Goal: Task Accomplishment & Management: Manage account settings

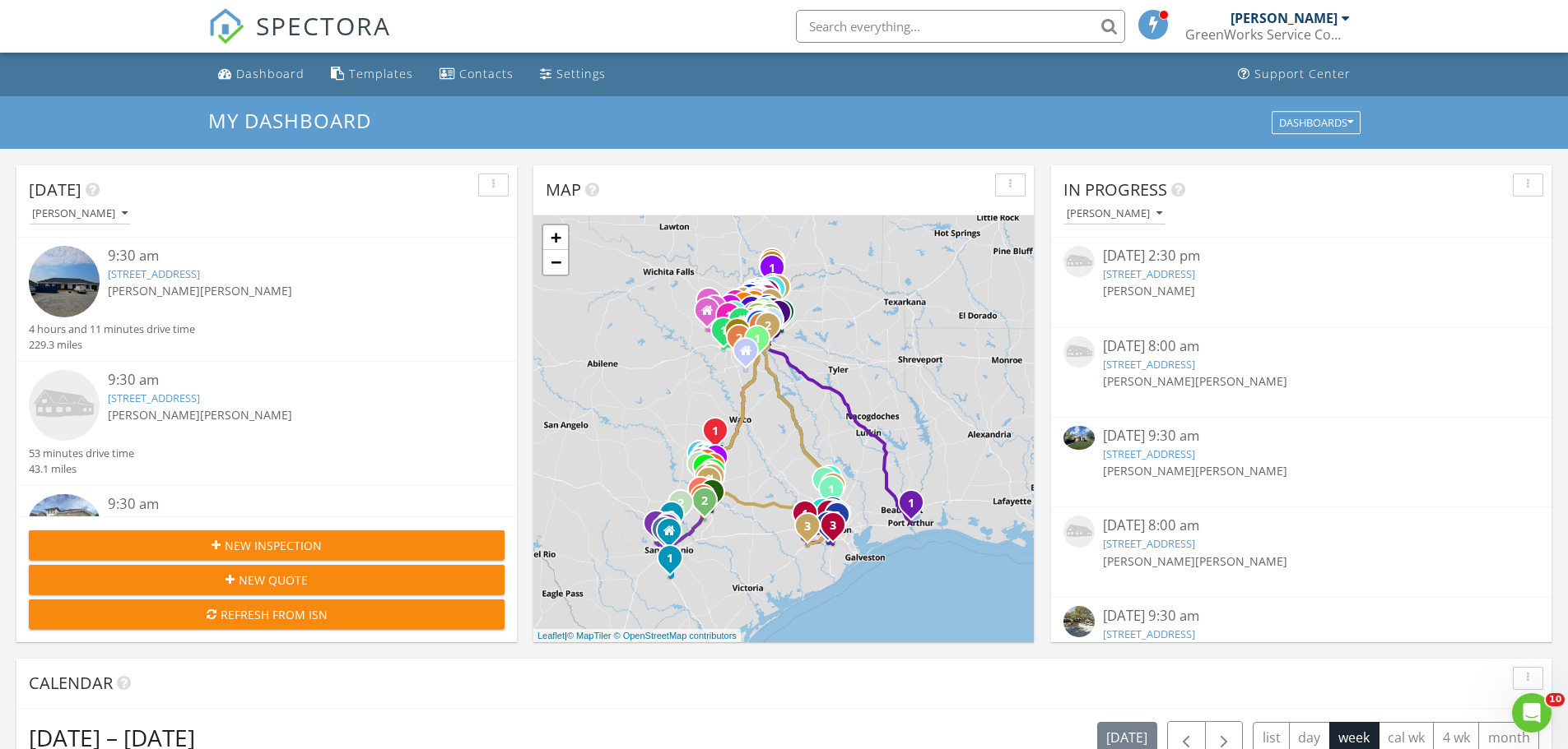
click at [907, 13] on input "text" at bounding box center [960, 26] width 329 height 33
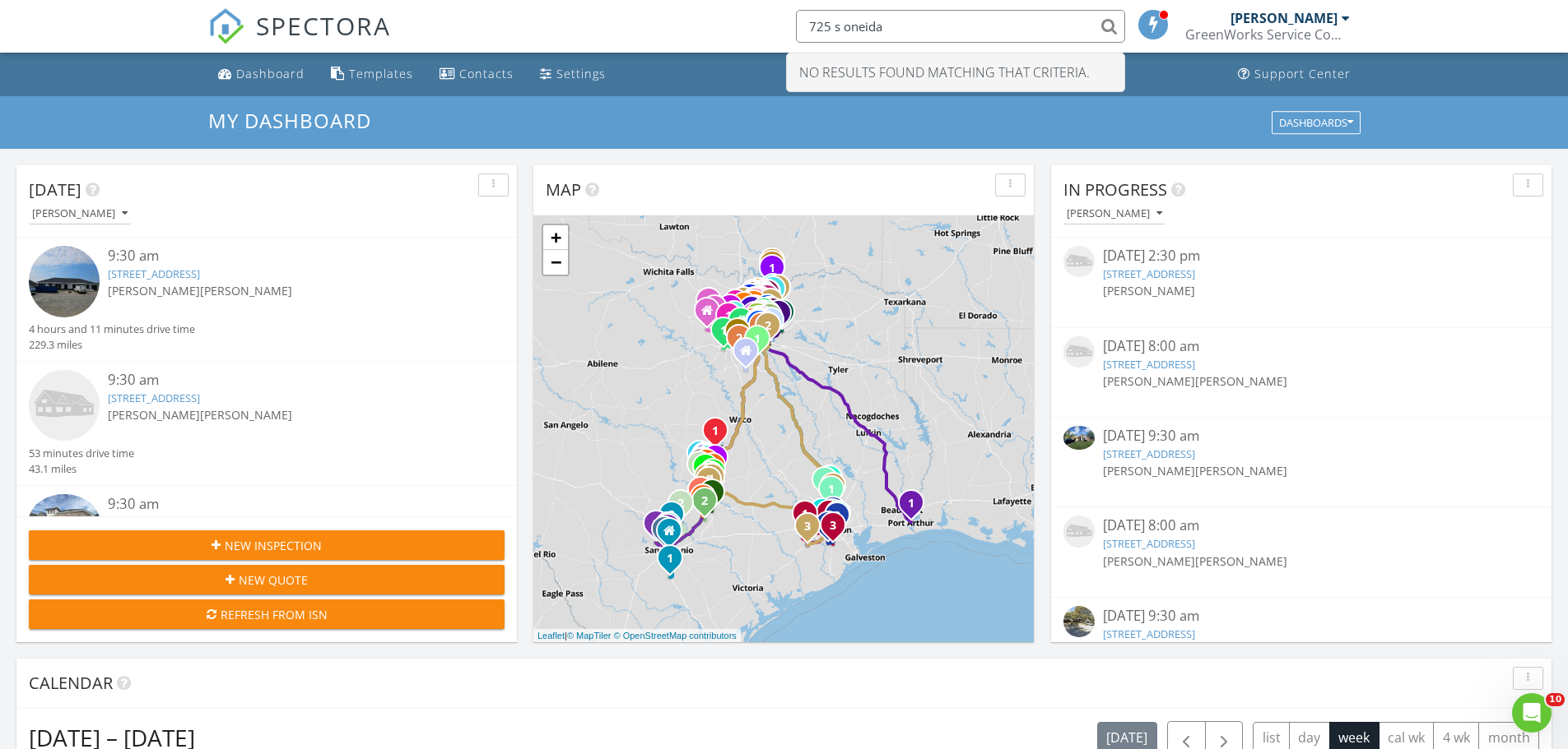
click at [827, 29] on input "725 s oneida" at bounding box center [960, 26] width 329 height 33
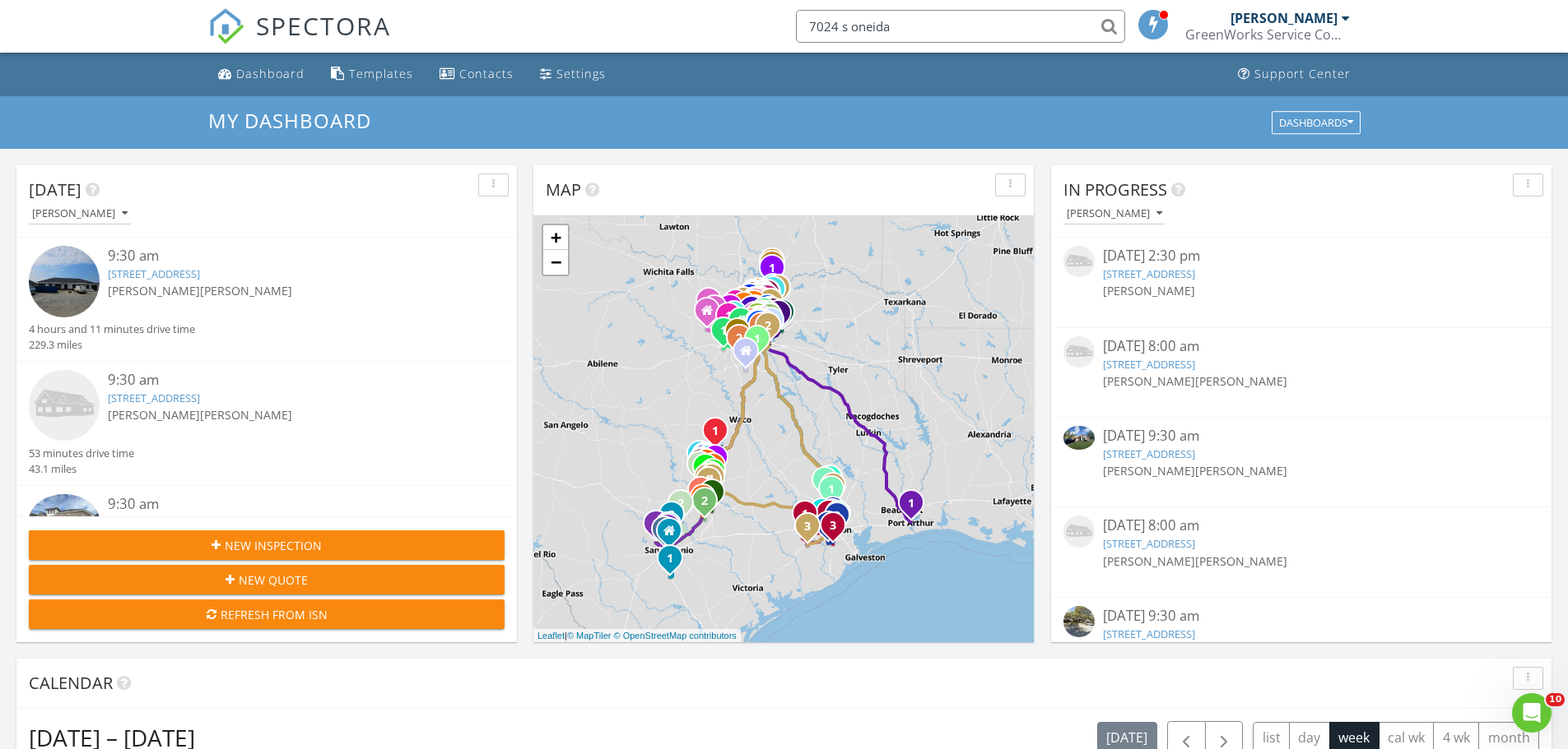
click at [1102, 27] on input "7024 s oneida" at bounding box center [960, 26] width 329 height 33
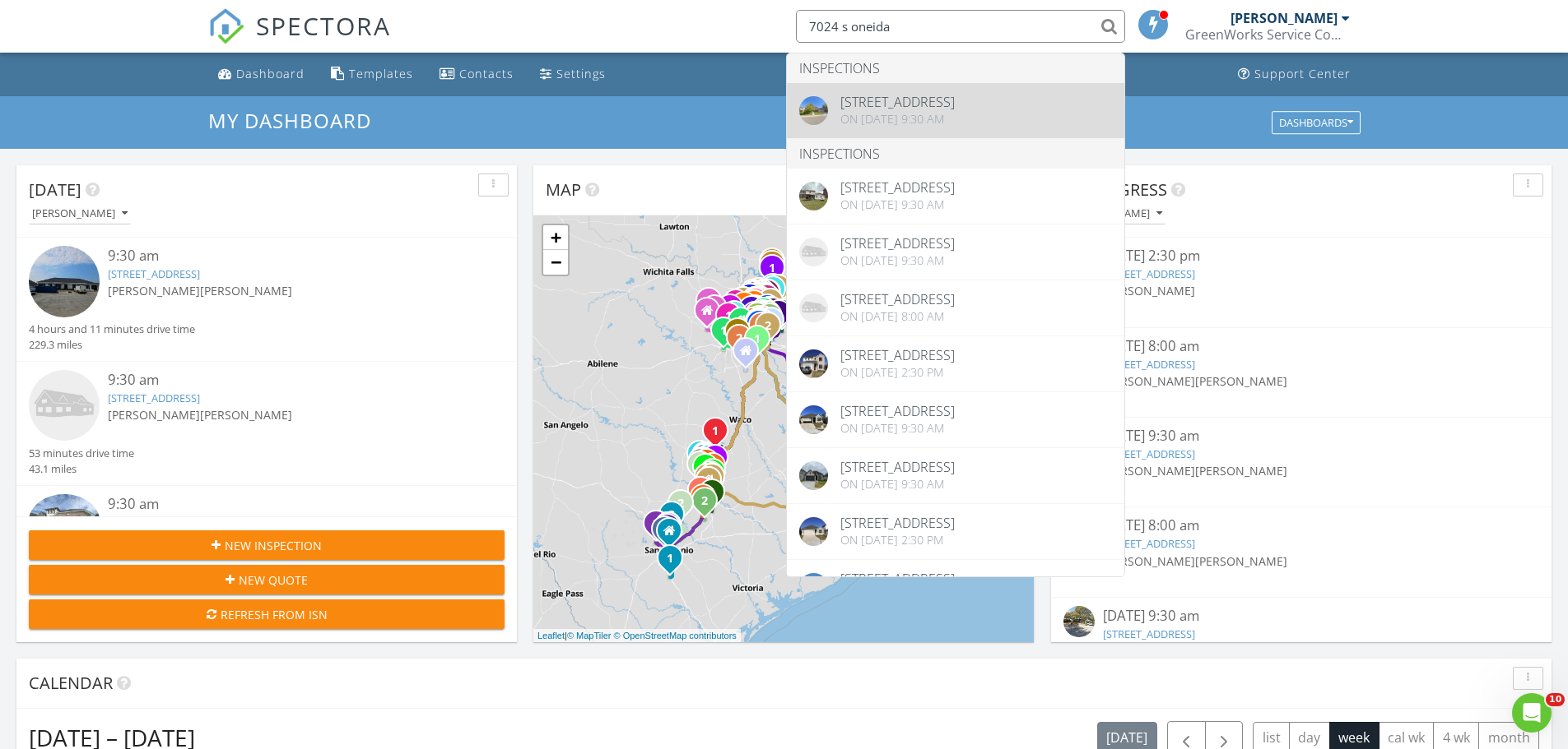
type input "7024 s oneida"
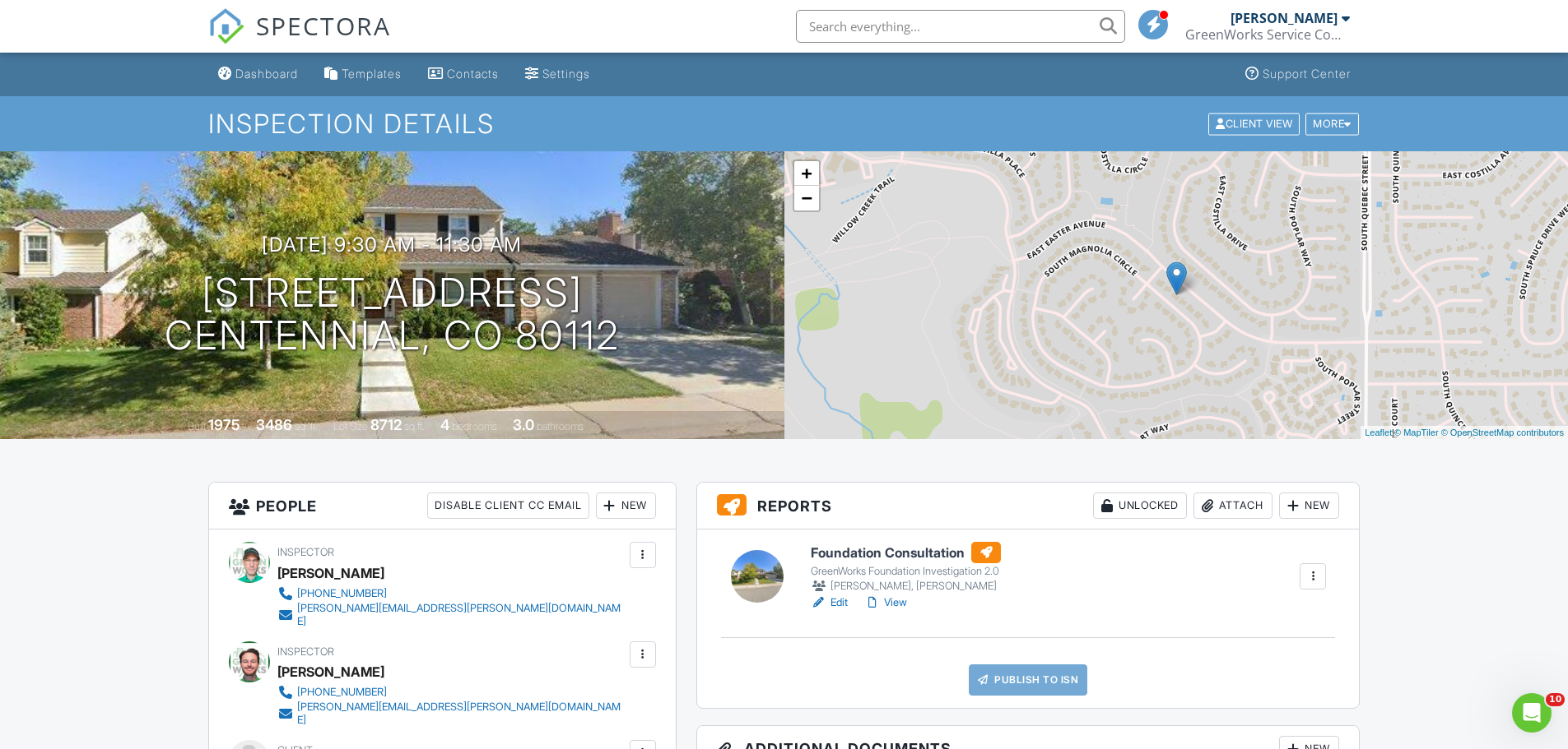
click at [1209, 506] on div at bounding box center [1207, 505] width 17 height 17
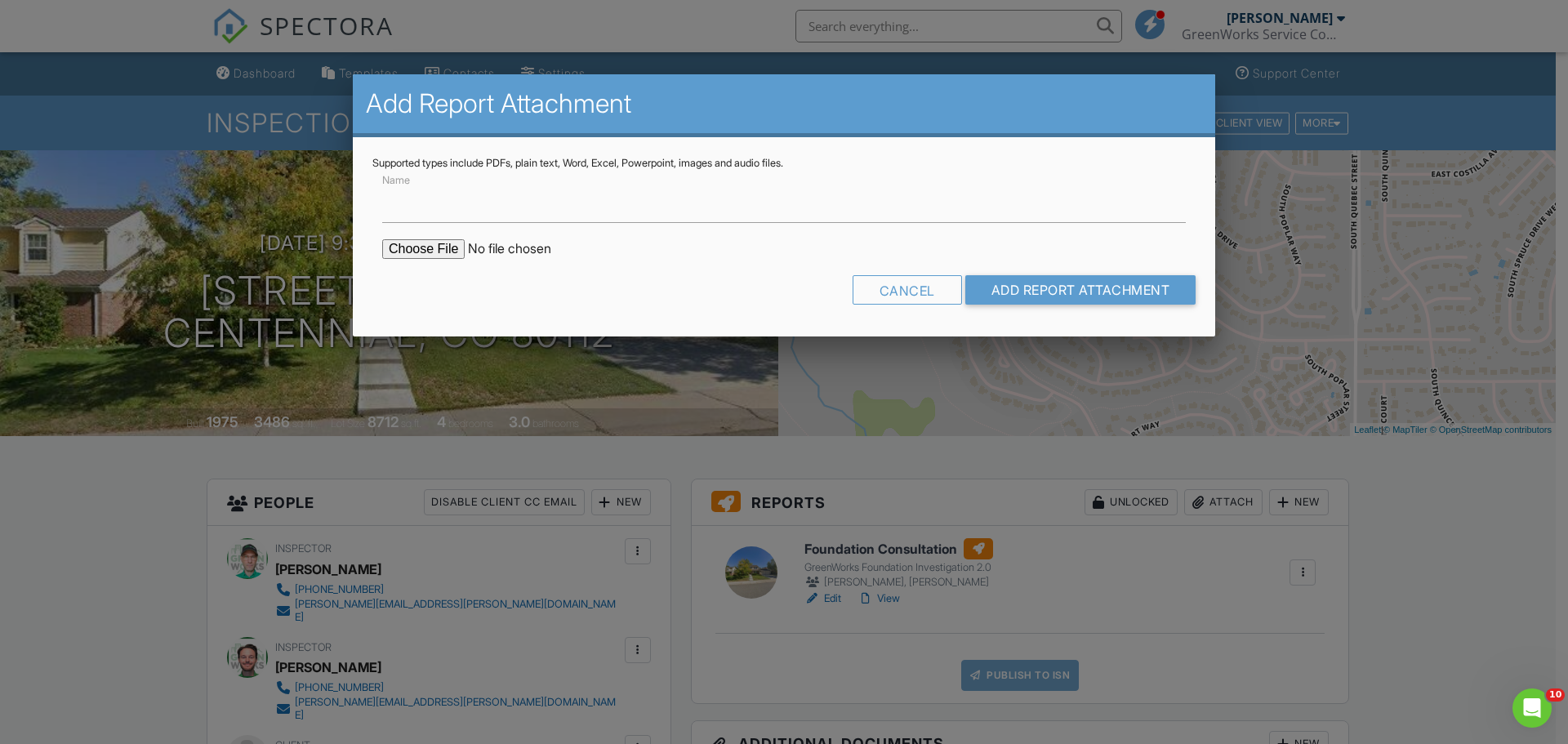
click at [450, 254] on input "file" at bounding box center [521, 249] width 277 height 20
type input "C:\fakepath\7024 S Oneida Cir - Centennial - CO - ELEV.pdf"
drag, startPoint x: 639, startPoint y: 209, endPoint x: 636, endPoint y: 221, distance: 12.4
click at [639, 209] on input "Name" at bounding box center [784, 203] width 804 height 40
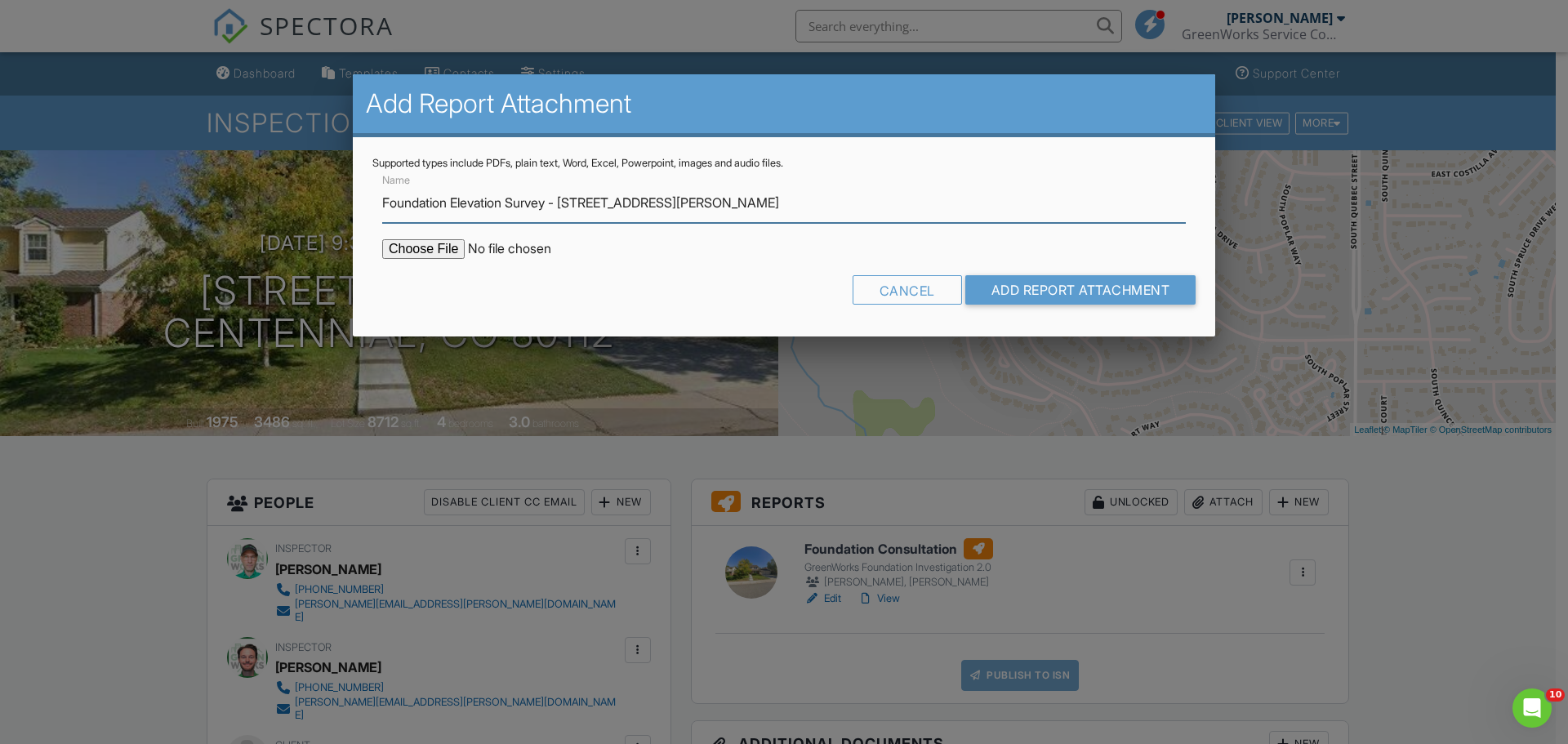
drag, startPoint x: 720, startPoint y: 196, endPoint x: 570, endPoint y: 203, distance: 150.2
click at [570, 203] on input "Foundation Elevation Survey - 104 Colette Ln" at bounding box center [784, 203] width 804 height 40
type input "Foundation Elevation Survey - 7024 S Oneida Cir"
click at [965, 276] on input "Add Report Attachment" at bounding box center [1080, 290] width 231 height 30
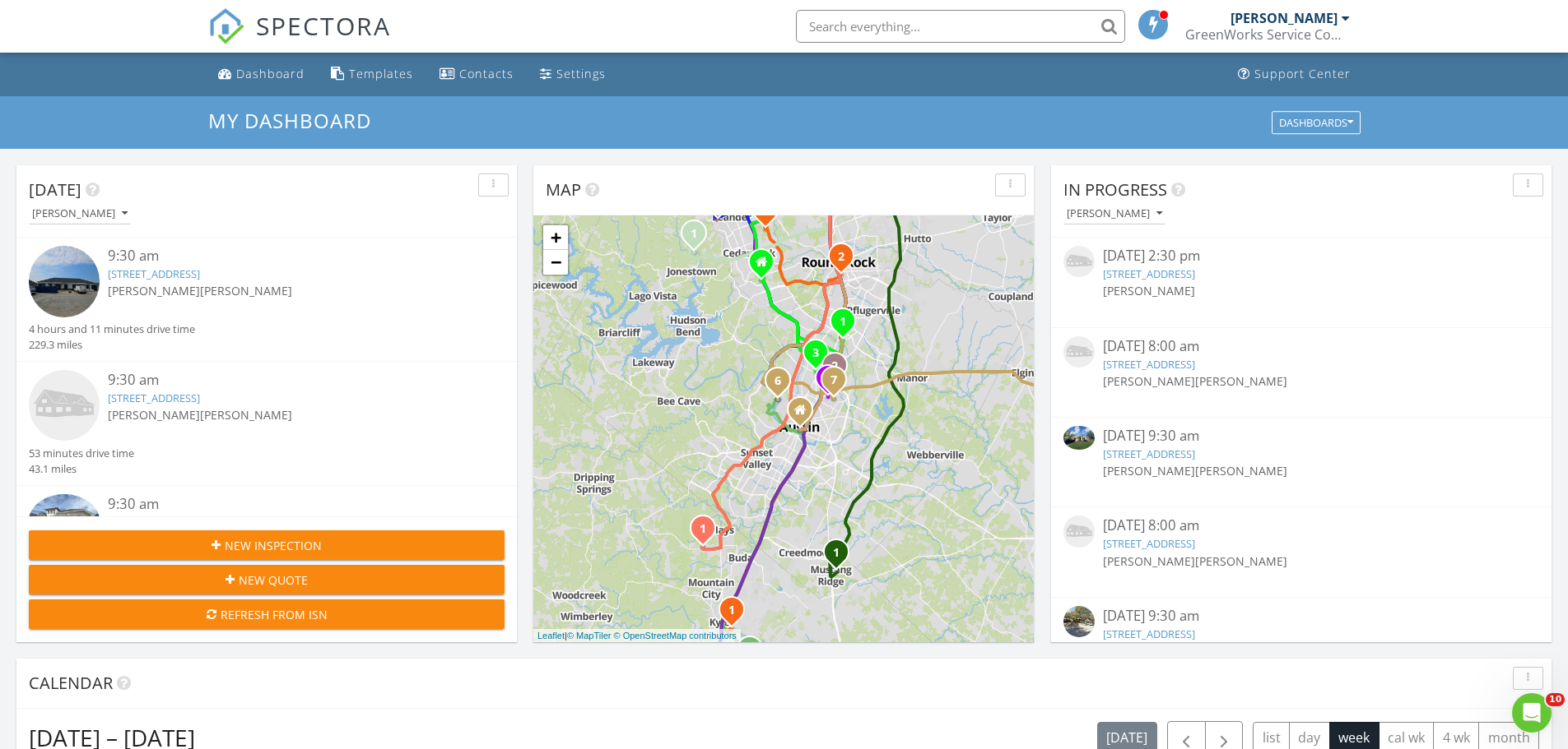
click at [1006, 32] on input "text" at bounding box center [960, 26] width 329 height 33
type input "olathe"
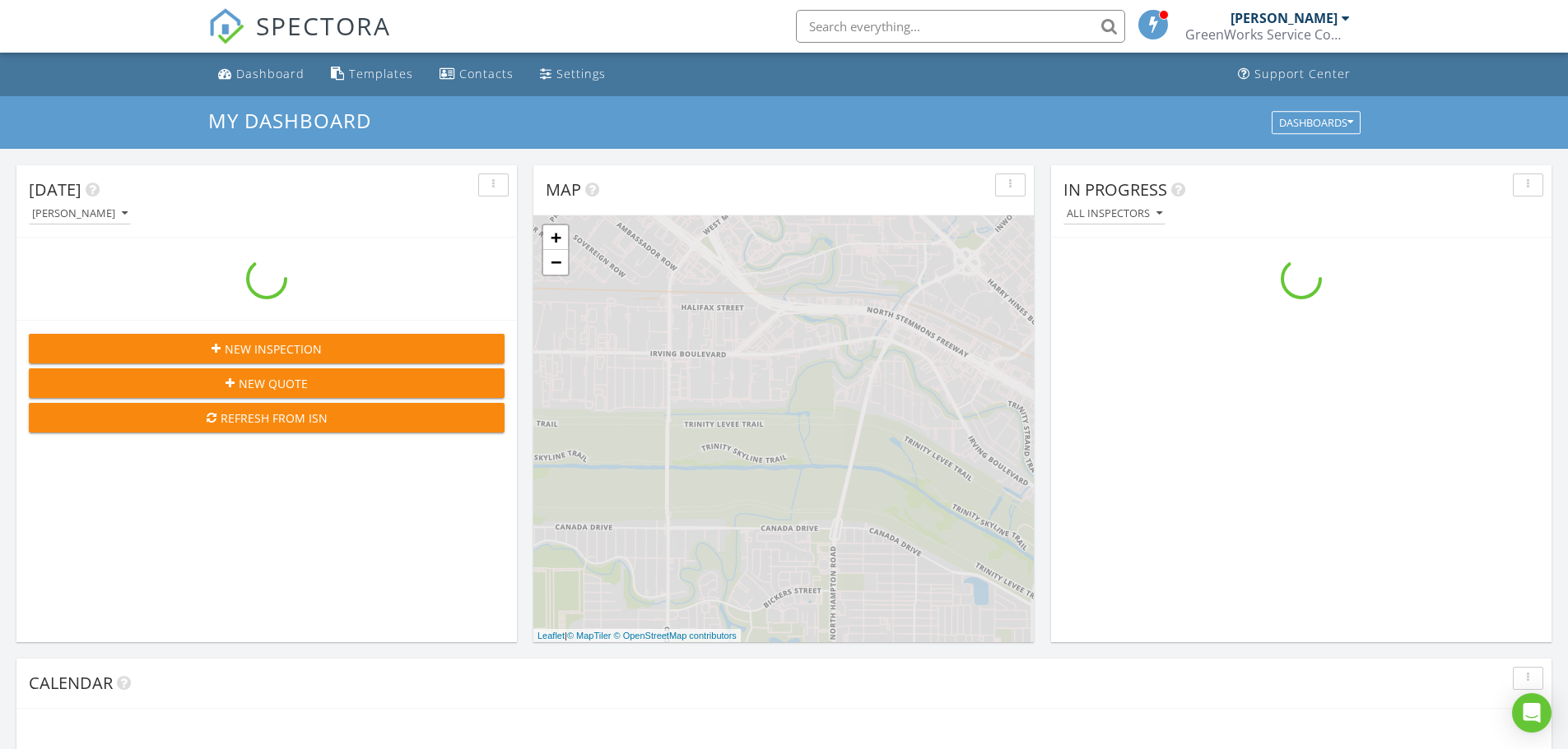
scroll to position [1523, 1594]
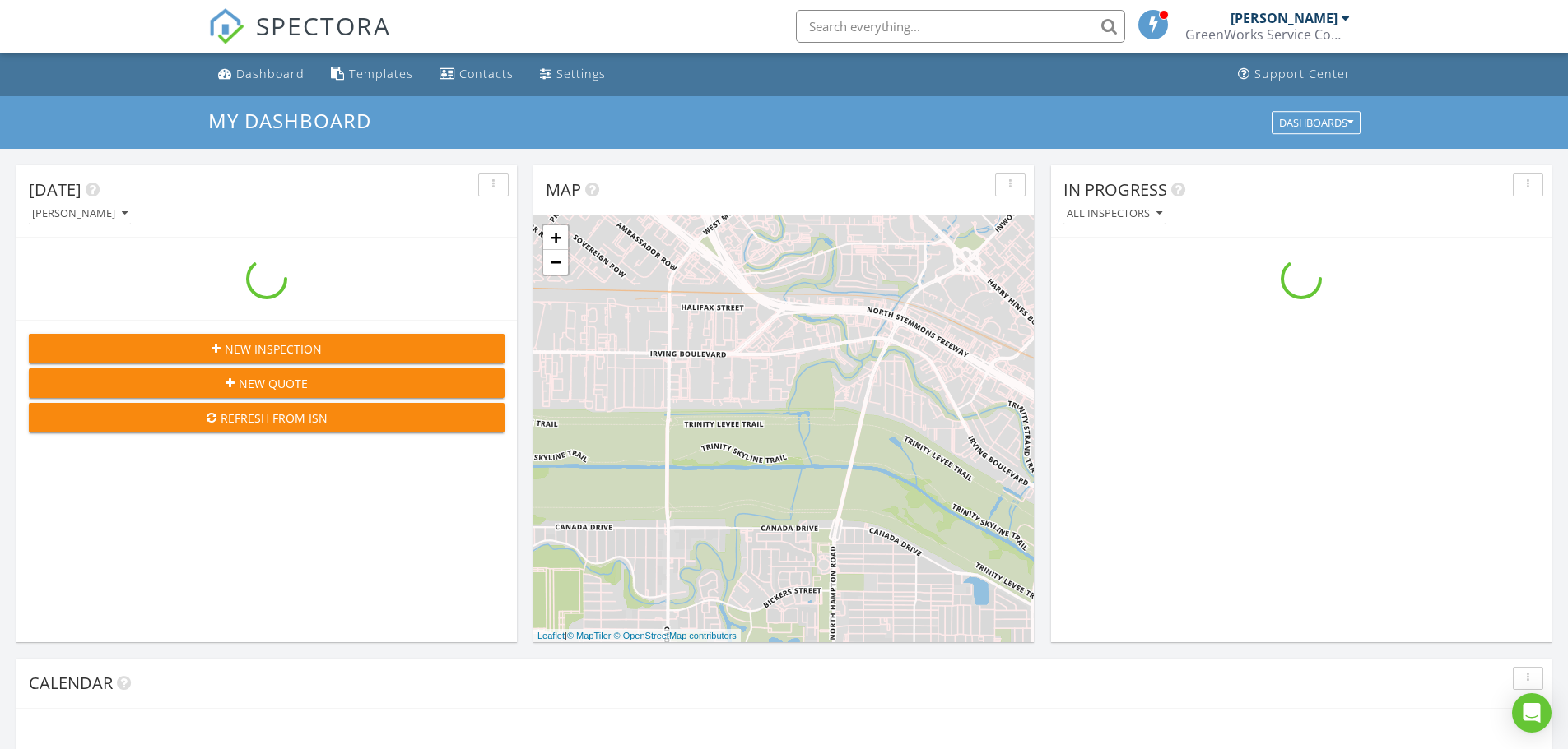
click at [860, 17] on input "text" at bounding box center [960, 26] width 329 height 33
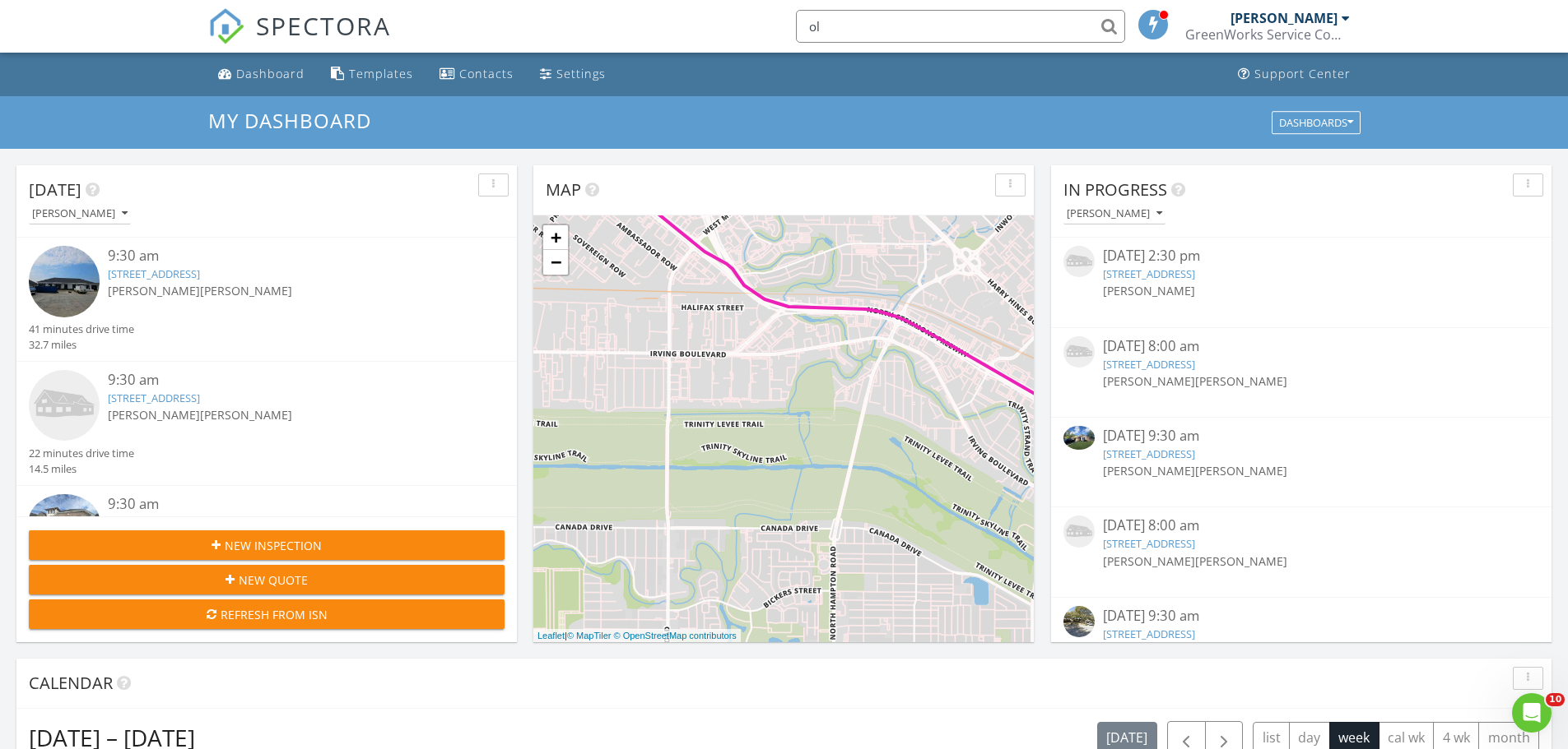
type input "ola"
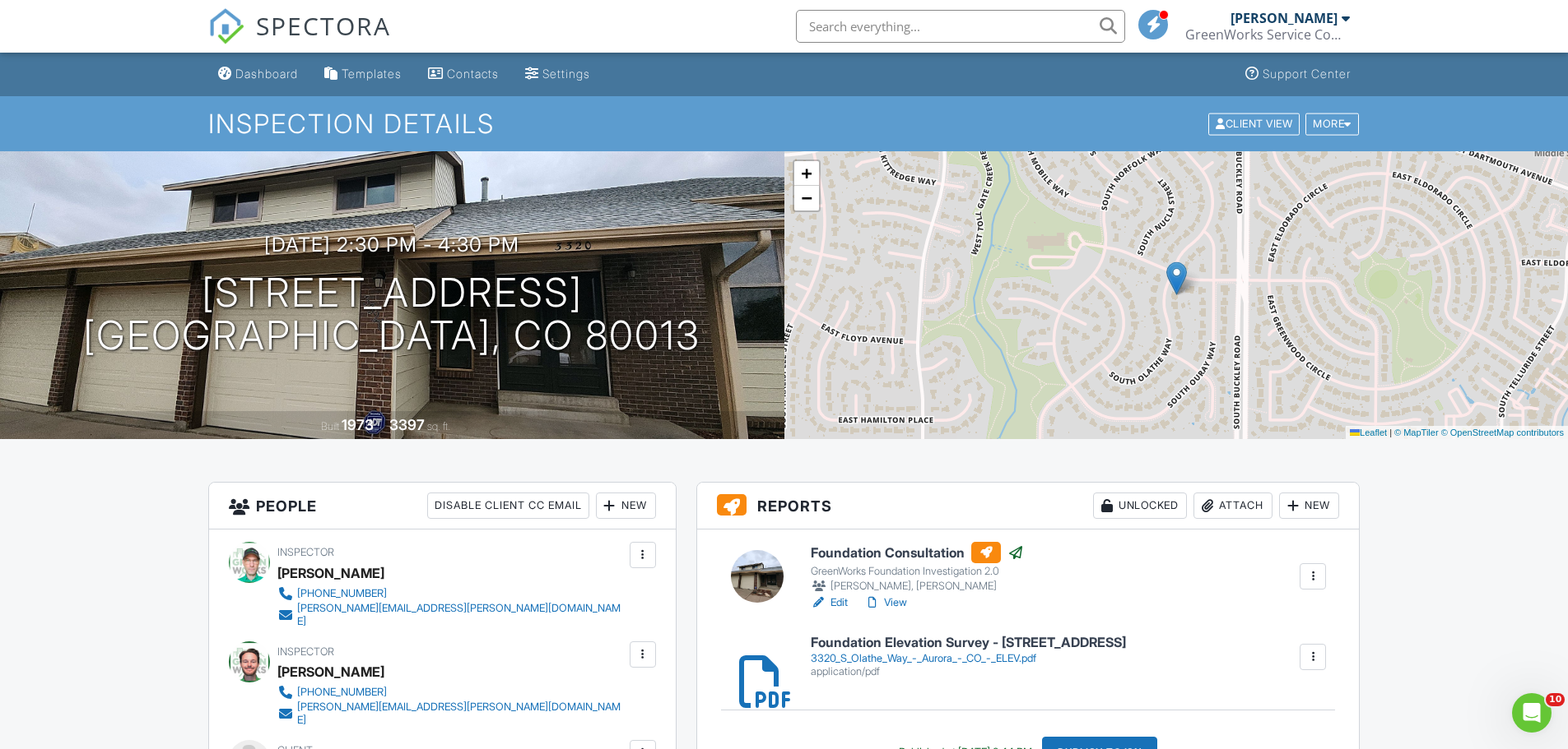
click at [954, 558] on h6 "Foundation Consultation" at bounding box center [917, 553] width 213 height 22
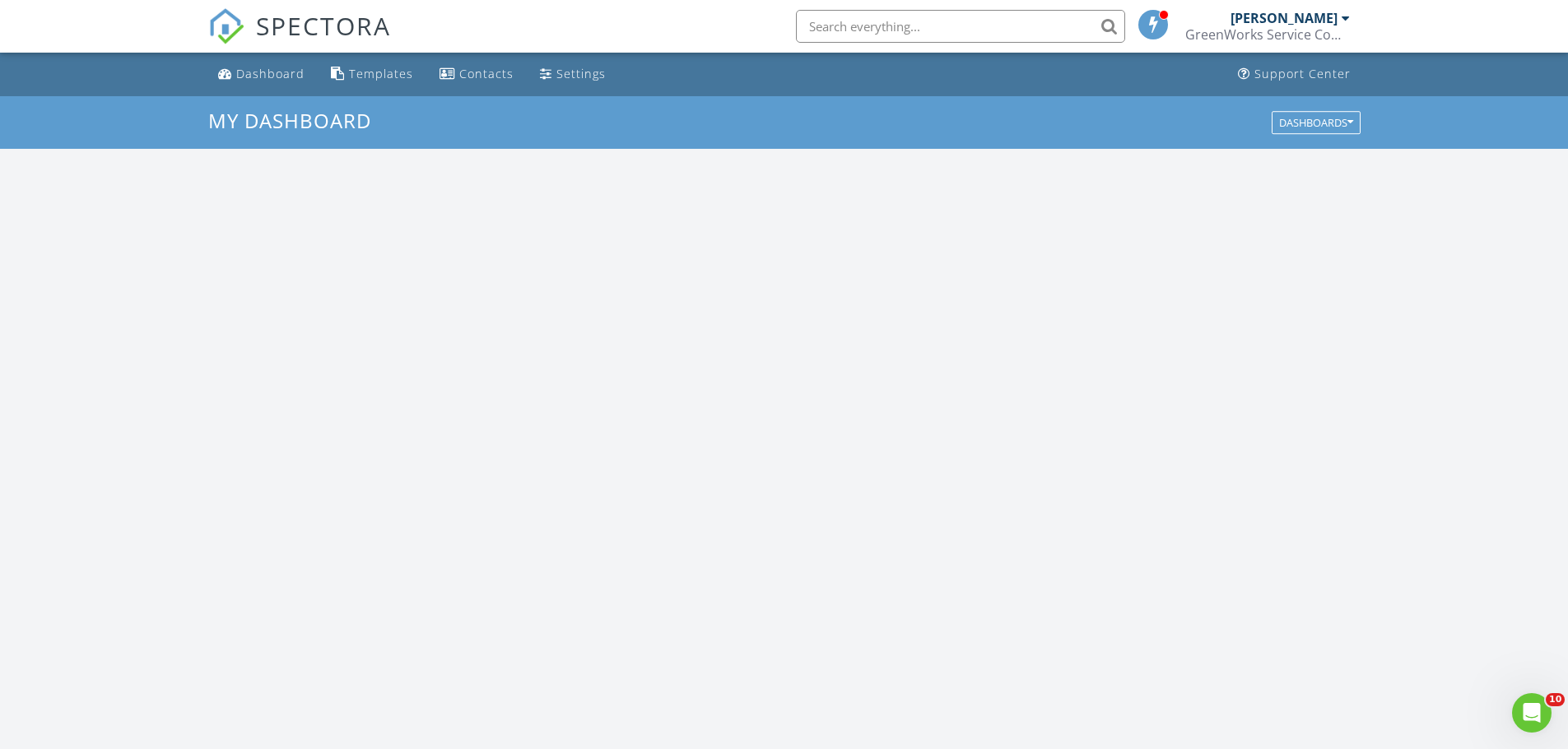
scroll to position [1523, 1594]
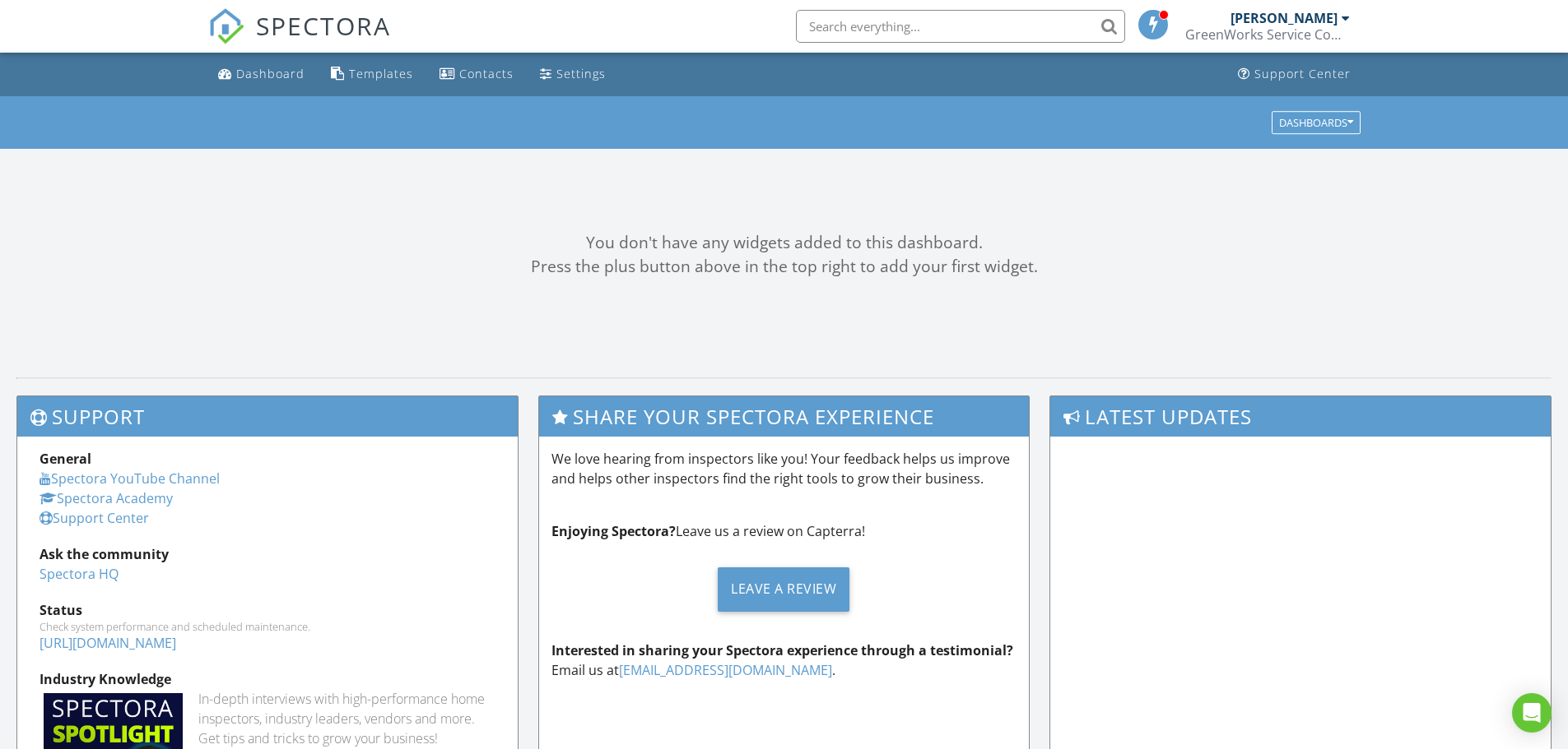
click at [896, 34] on input "text" at bounding box center [960, 26] width 329 height 33
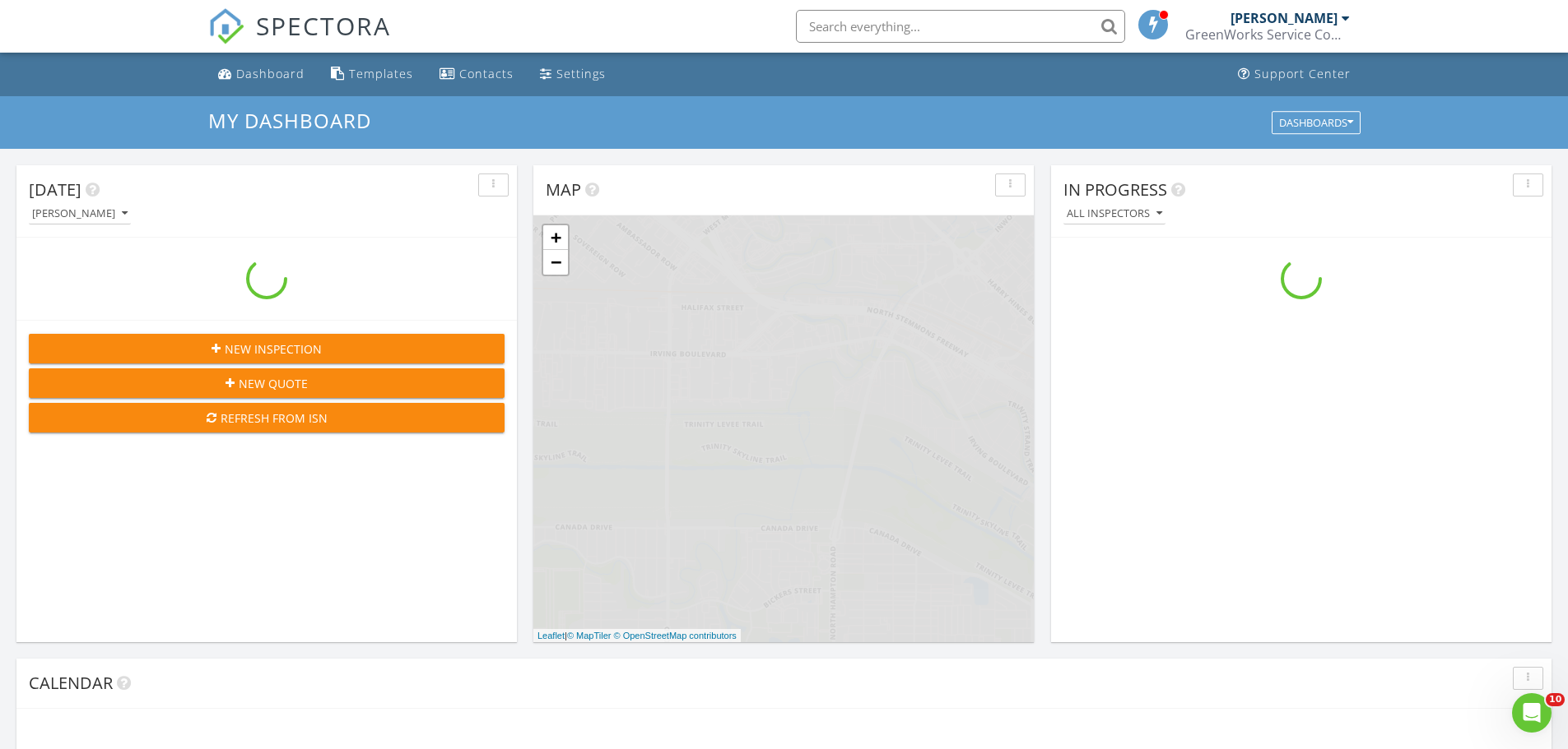
scroll to position [1523, 1594]
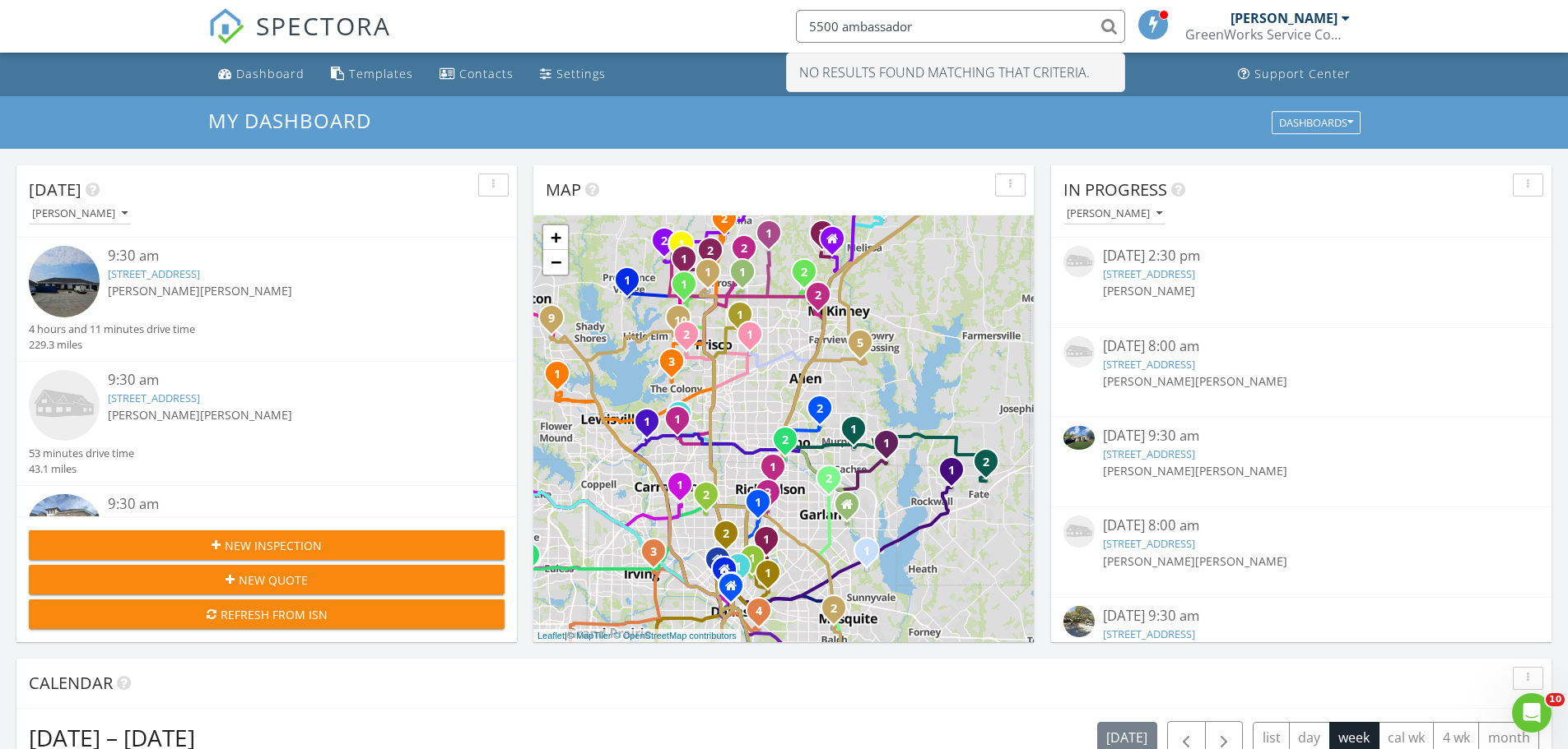
drag, startPoint x: 997, startPoint y: 32, endPoint x: 819, endPoint y: 35, distance: 178.0
click at [819, 35] on input "5500 ambassador" at bounding box center [960, 26] width 329 height 33
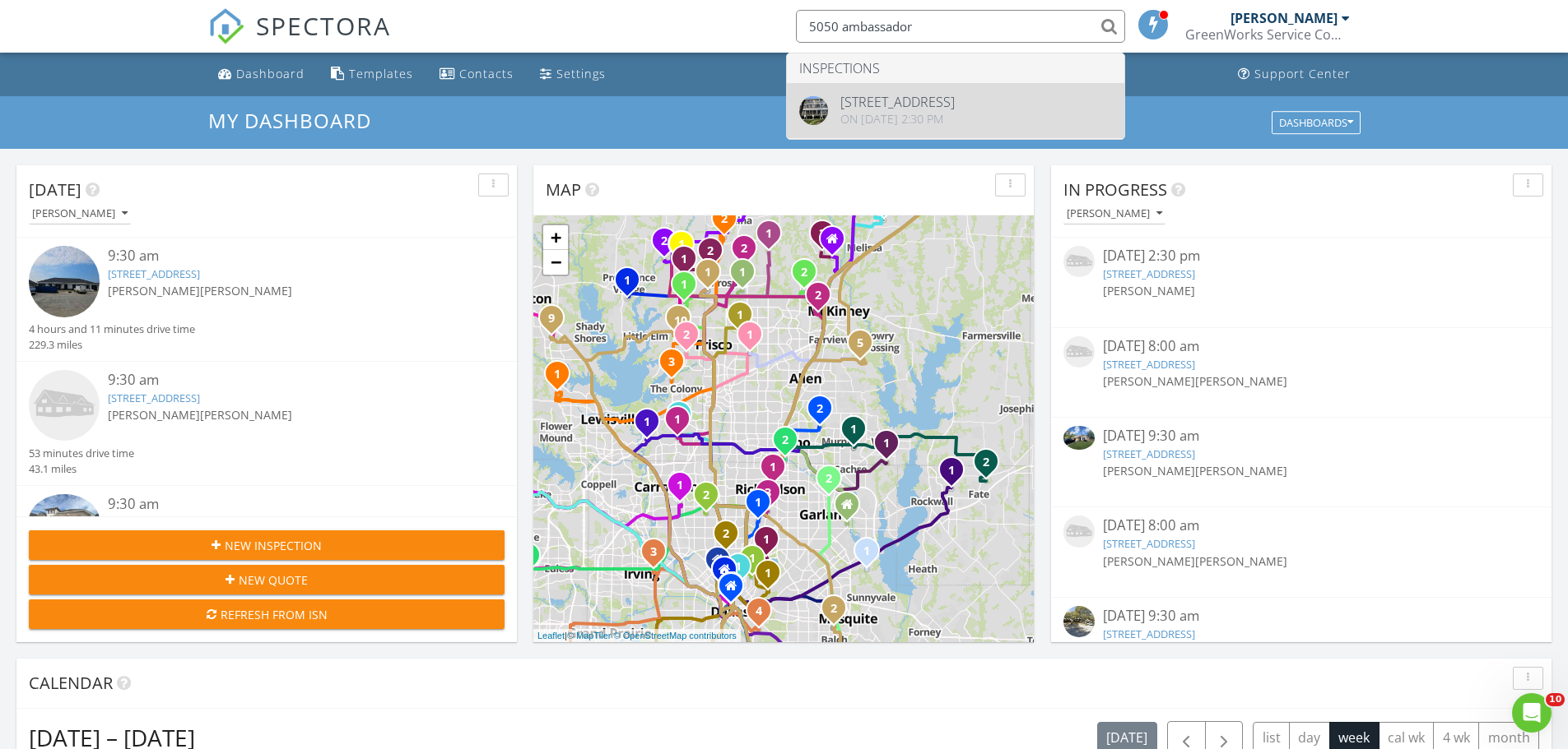
type input "5050 ambassador"
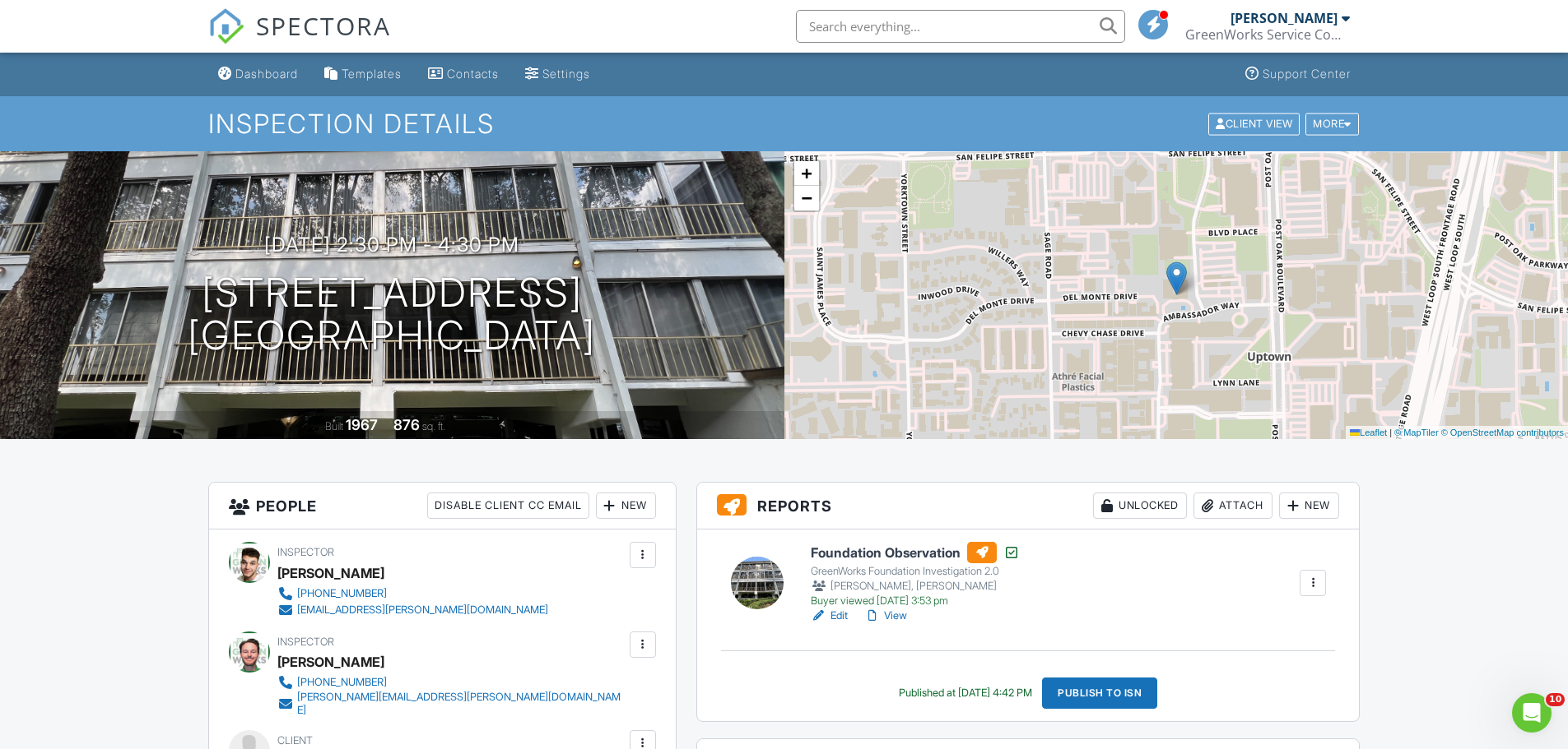
click at [917, 553] on h6 "Foundation Observation" at bounding box center [915, 553] width 209 height 22
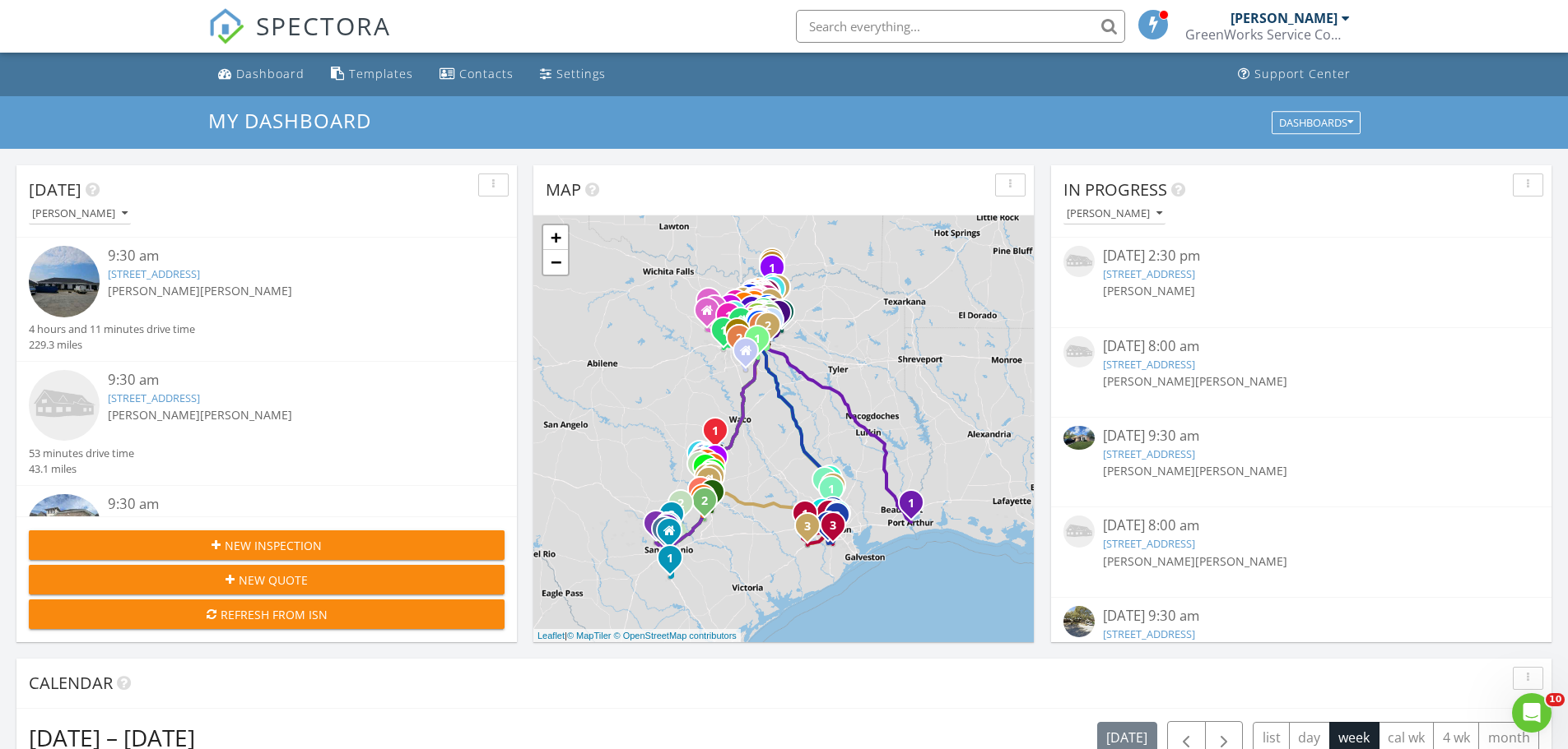
scroll to position [1523, 1594]
